Goal: Task Accomplishment & Management: Use online tool/utility

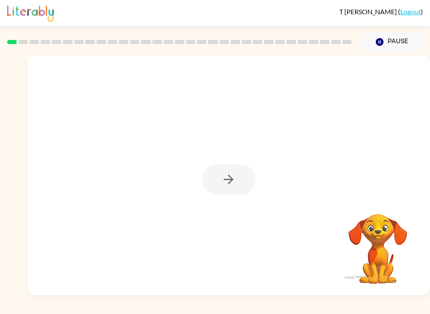
click at [238, 179] on div at bounding box center [229, 179] width 54 height 31
click at [232, 187] on div at bounding box center [229, 179] width 54 height 31
click at [240, 175] on div at bounding box center [229, 179] width 54 height 31
click at [240, 174] on div at bounding box center [229, 179] width 54 height 31
click at [224, 176] on div at bounding box center [229, 179] width 54 height 31
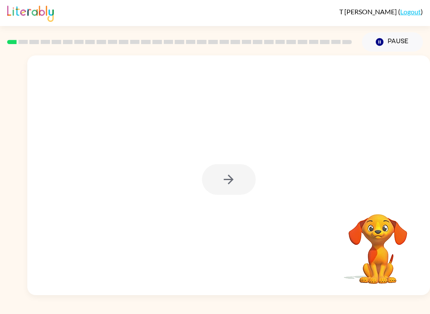
click at [222, 180] on div at bounding box center [229, 179] width 54 height 31
click at [226, 180] on div at bounding box center [229, 179] width 54 height 31
click at [227, 180] on div at bounding box center [229, 179] width 54 height 31
click at [242, 169] on button "button" at bounding box center [229, 179] width 54 height 31
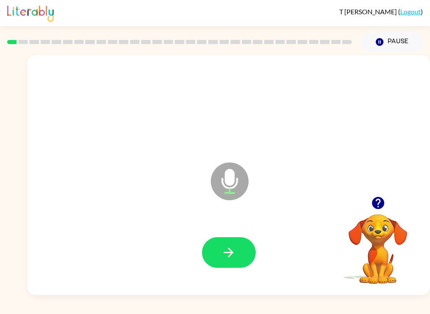
click at [219, 258] on button "button" at bounding box center [229, 252] width 54 height 31
click at [218, 244] on button "button" at bounding box center [229, 252] width 54 height 31
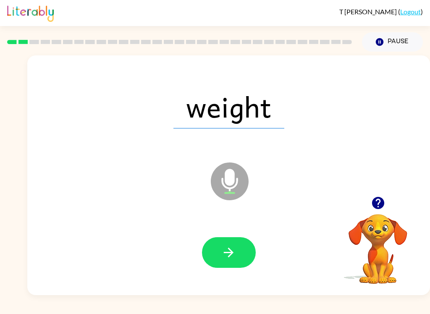
click at [223, 251] on icon "button" at bounding box center [228, 252] width 15 height 15
click at [224, 242] on button "button" at bounding box center [229, 252] width 54 height 31
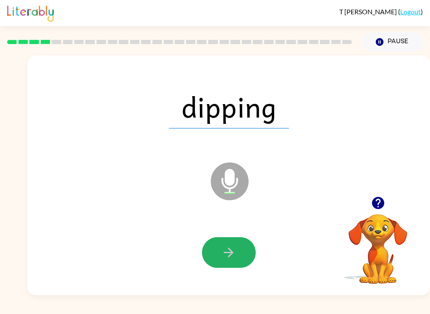
click at [226, 257] on icon "button" at bounding box center [228, 252] width 15 height 15
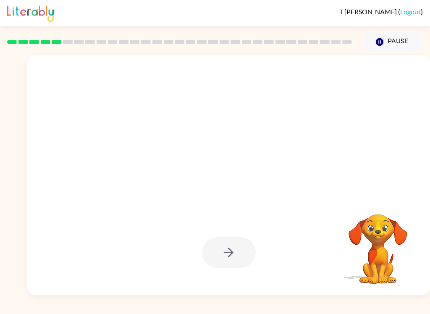
click at [181, 310] on div "T Wen ( Logout ) Pause Pause Your browser must support playing .mp4 files to us…" at bounding box center [215, 157] width 430 height 314
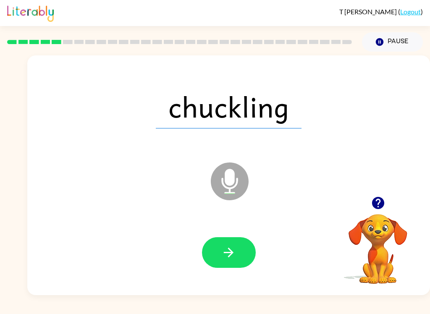
click at [230, 245] on icon "button" at bounding box center [228, 252] width 15 height 15
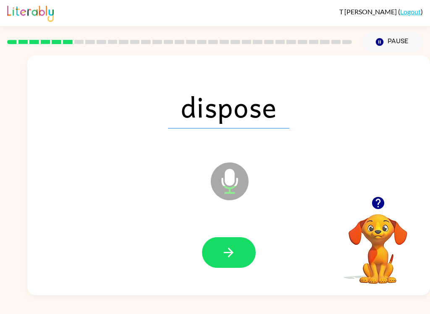
click at [223, 243] on button "button" at bounding box center [229, 252] width 54 height 31
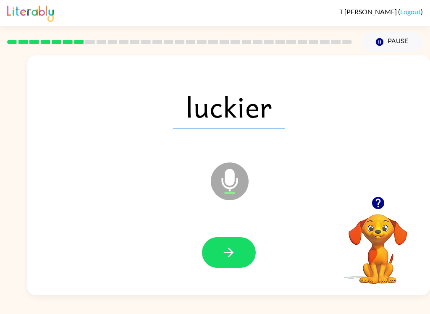
click at [225, 242] on button "button" at bounding box center [229, 252] width 54 height 31
click at [219, 251] on button "button" at bounding box center [229, 252] width 54 height 31
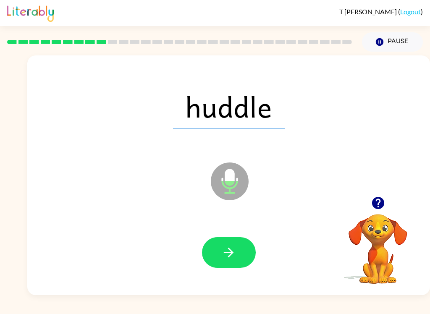
click at [216, 246] on button "button" at bounding box center [229, 252] width 54 height 31
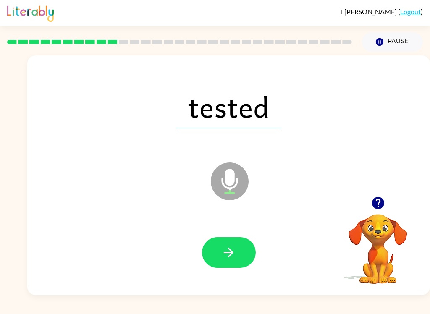
click at [225, 254] on icon "button" at bounding box center [228, 252] width 15 height 15
click at [219, 260] on button "button" at bounding box center [229, 252] width 54 height 31
click at [221, 251] on button "button" at bounding box center [229, 252] width 54 height 31
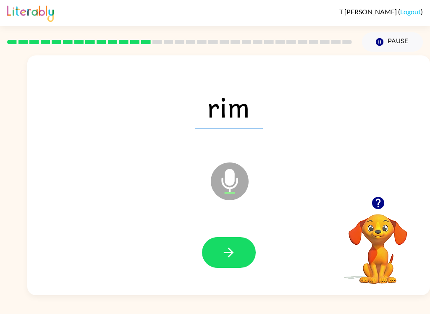
click at [215, 258] on button "button" at bounding box center [229, 252] width 54 height 31
click at [220, 247] on button "button" at bounding box center [229, 252] width 54 height 31
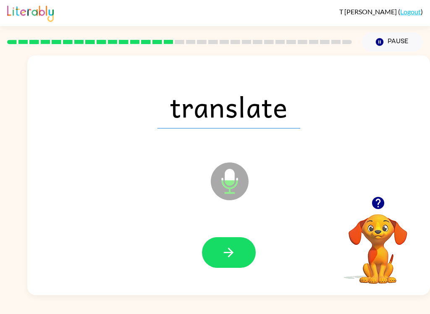
click at [226, 247] on icon "button" at bounding box center [228, 252] width 15 height 15
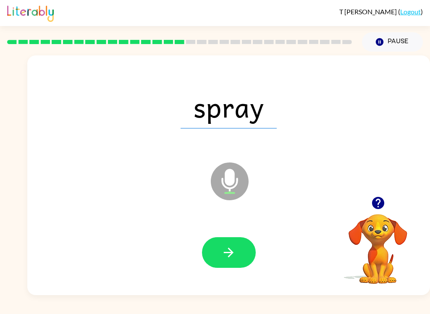
click at [222, 246] on icon "button" at bounding box center [228, 252] width 15 height 15
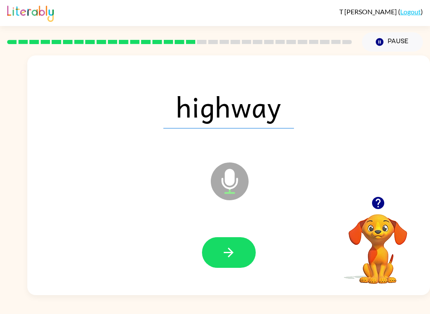
click at [222, 252] on icon "button" at bounding box center [228, 252] width 15 height 15
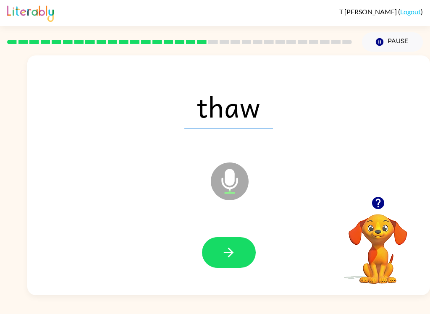
click at [229, 261] on button "button" at bounding box center [229, 252] width 54 height 31
click at [231, 249] on icon "button" at bounding box center [228, 252] width 15 height 15
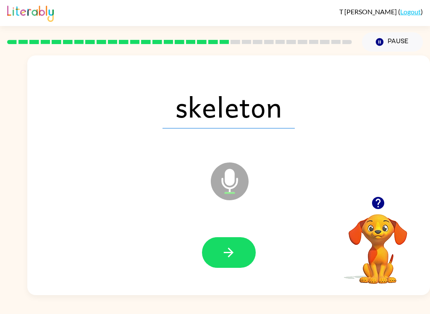
click at [235, 246] on icon "button" at bounding box center [228, 252] width 15 height 15
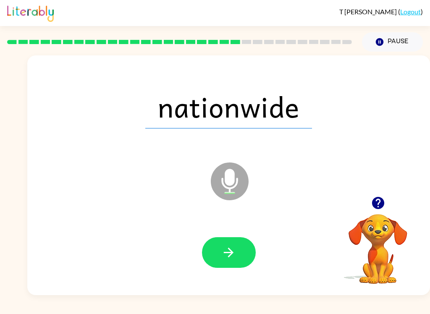
click at [227, 242] on button "button" at bounding box center [229, 252] width 54 height 31
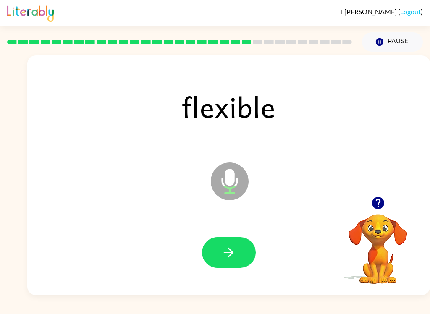
click at [224, 244] on button "button" at bounding box center [229, 252] width 54 height 31
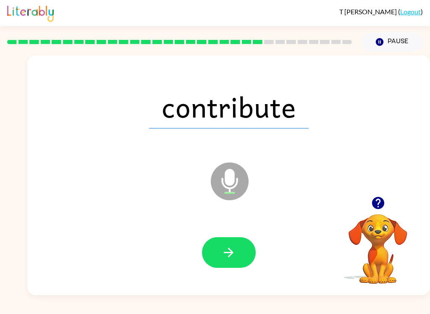
click at [226, 247] on icon "button" at bounding box center [228, 252] width 15 height 15
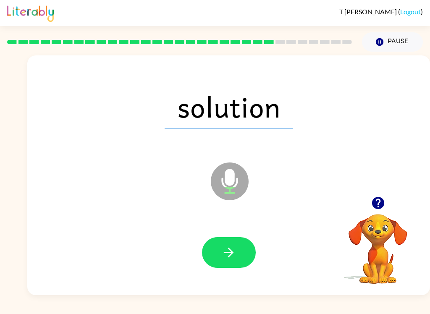
click at [227, 251] on icon "button" at bounding box center [228, 252] width 15 height 15
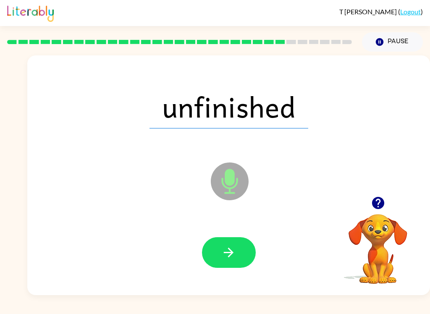
click at [225, 245] on button "button" at bounding box center [229, 252] width 54 height 31
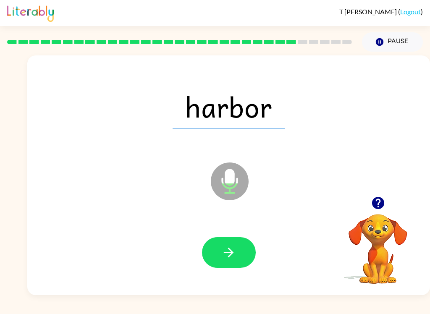
click at [229, 244] on button "button" at bounding box center [229, 252] width 54 height 31
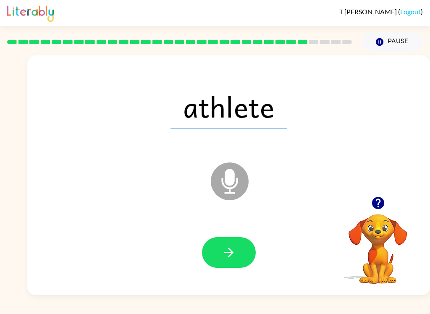
click at [229, 249] on icon "button" at bounding box center [229, 253] width 10 height 10
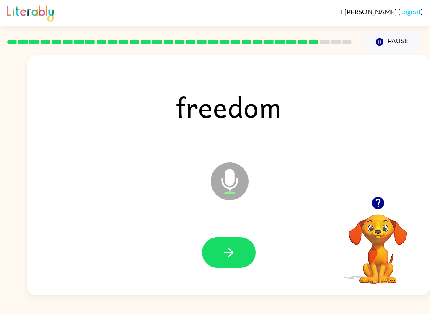
click at [230, 244] on button "button" at bounding box center [229, 252] width 54 height 31
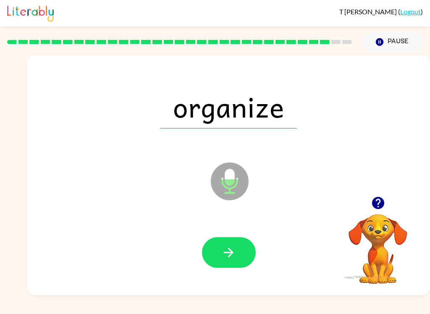
click at [228, 248] on icon "button" at bounding box center [228, 252] width 15 height 15
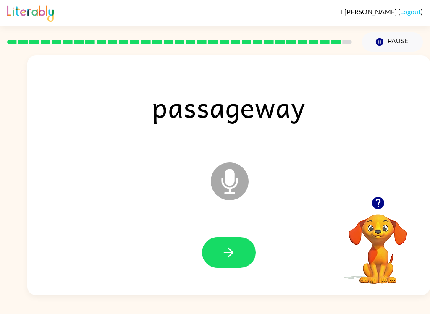
click at [228, 254] on icon "button" at bounding box center [228, 252] width 15 height 15
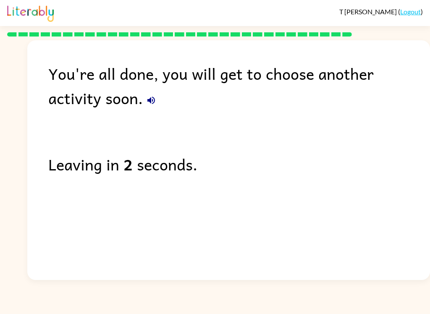
click at [143, 105] on button "button" at bounding box center [151, 100] width 17 height 17
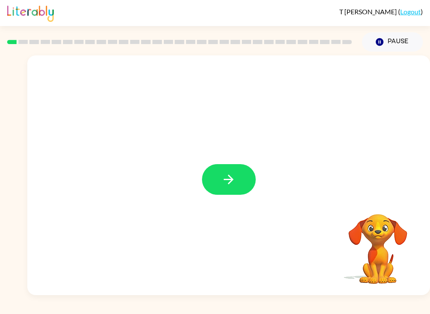
click at [221, 179] on icon "button" at bounding box center [228, 179] width 15 height 15
click at [220, 187] on div at bounding box center [228, 175] width 403 height 240
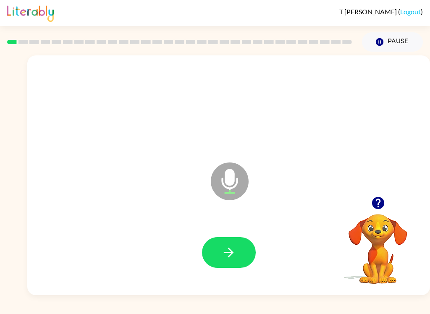
click at [234, 254] on icon "button" at bounding box center [228, 252] width 15 height 15
click at [240, 257] on button "button" at bounding box center [229, 252] width 54 height 31
click at [239, 252] on button "button" at bounding box center [229, 252] width 54 height 31
click at [239, 251] on button "button" at bounding box center [229, 252] width 54 height 31
click at [236, 253] on icon "button" at bounding box center [228, 252] width 15 height 15
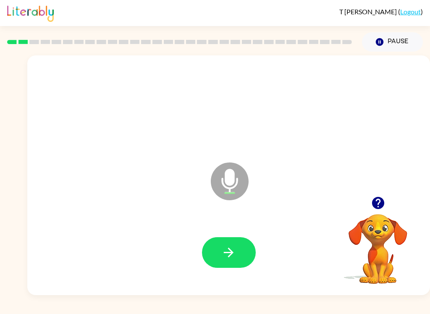
click at [234, 255] on icon "button" at bounding box center [228, 252] width 15 height 15
click at [238, 248] on button "button" at bounding box center [229, 252] width 54 height 31
click at [239, 251] on button "button" at bounding box center [229, 252] width 54 height 31
click at [231, 252] on icon "button" at bounding box center [229, 253] width 10 height 10
click at [237, 250] on button "button" at bounding box center [229, 252] width 54 height 31
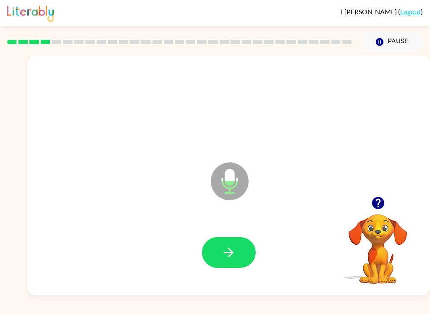
click at [232, 255] on icon "button" at bounding box center [228, 252] width 15 height 15
click at [228, 253] on icon "button" at bounding box center [229, 253] width 10 height 10
click at [223, 254] on icon "button" at bounding box center [228, 252] width 15 height 15
click at [229, 255] on icon "button" at bounding box center [228, 252] width 15 height 15
click at [231, 256] on icon "button" at bounding box center [228, 252] width 15 height 15
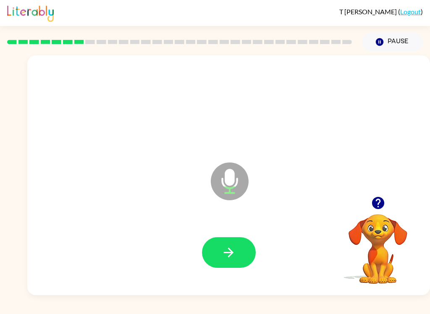
click at [227, 260] on icon "button" at bounding box center [228, 252] width 15 height 15
click at [230, 256] on icon "button" at bounding box center [229, 253] width 10 height 10
click at [228, 255] on icon "button" at bounding box center [228, 252] width 15 height 15
click at [233, 250] on icon "button" at bounding box center [228, 252] width 15 height 15
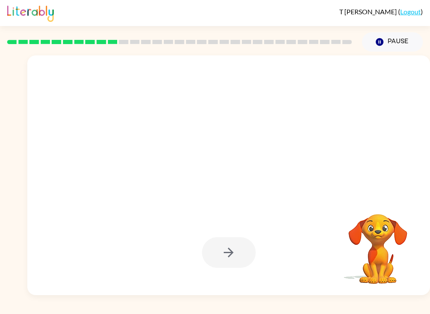
click at [403, 311] on div "T Wen ( Logout ) Pause Pause Your browser must support playing .mp4 files to us…" at bounding box center [215, 157] width 430 height 314
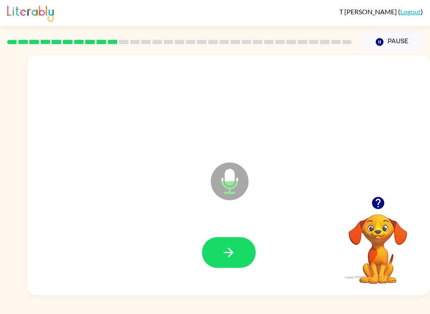
click at [234, 250] on icon "button" at bounding box center [228, 252] width 15 height 15
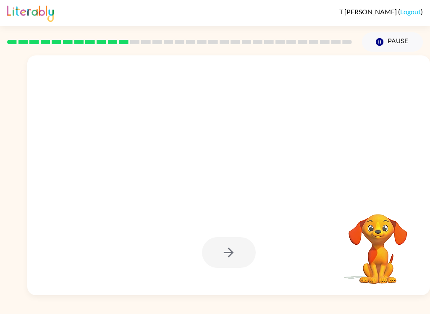
click at [27, 311] on div "T Wen ( Logout ) Pause Pause Your browser must support playing .mp4 files to us…" at bounding box center [215, 157] width 430 height 314
click at [26, 311] on div "T Wen ( Logout ) Pause Pause Your browser must support playing .mp4 files to us…" at bounding box center [215, 157] width 430 height 314
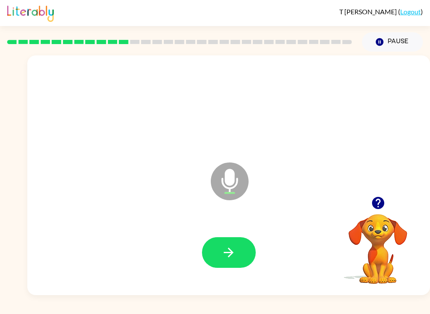
click at [229, 247] on icon "button" at bounding box center [228, 252] width 15 height 15
click at [239, 249] on button "button" at bounding box center [229, 252] width 54 height 31
click at [229, 250] on icon "button" at bounding box center [229, 253] width 10 height 10
click at [229, 254] on icon "button" at bounding box center [228, 252] width 15 height 15
click at [235, 251] on icon "button" at bounding box center [228, 252] width 15 height 15
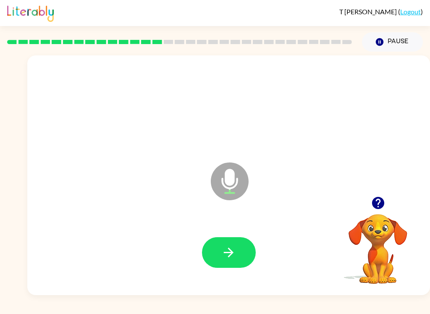
click at [229, 252] on icon "button" at bounding box center [229, 253] width 10 height 10
click at [231, 253] on icon "button" at bounding box center [229, 253] width 10 height 10
click at [229, 253] on icon "button" at bounding box center [229, 253] width 10 height 10
click at [237, 248] on button "button" at bounding box center [229, 252] width 54 height 31
click at [229, 253] on icon "button" at bounding box center [229, 253] width 10 height 10
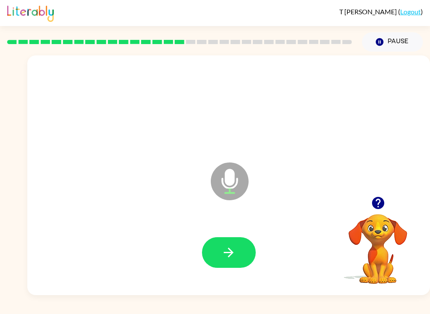
click at [227, 256] on icon "button" at bounding box center [228, 252] width 15 height 15
click at [230, 256] on icon "button" at bounding box center [229, 253] width 10 height 10
click at [223, 253] on icon "button" at bounding box center [228, 252] width 15 height 15
click at [232, 258] on icon "button" at bounding box center [228, 252] width 15 height 15
click at [234, 258] on icon "button" at bounding box center [228, 252] width 15 height 15
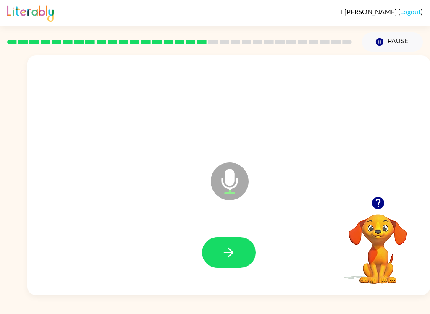
click at [235, 253] on icon "button" at bounding box center [228, 252] width 15 height 15
click at [229, 252] on icon "button" at bounding box center [228, 252] width 15 height 15
click at [237, 243] on button "button" at bounding box center [229, 252] width 54 height 31
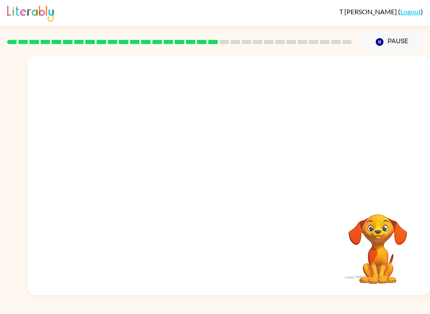
click at [397, 47] on button "Pause Pause" at bounding box center [392, 41] width 61 height 19
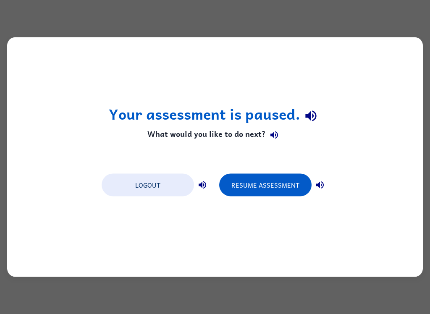
click at [65, 311] on div "Your assessment is paused. What would you like to do next? Logout Resume Assess…" at bounding box center [215, 157] width 430 height 314
